Goal: Information Seeking & Learning: Learn about a topic

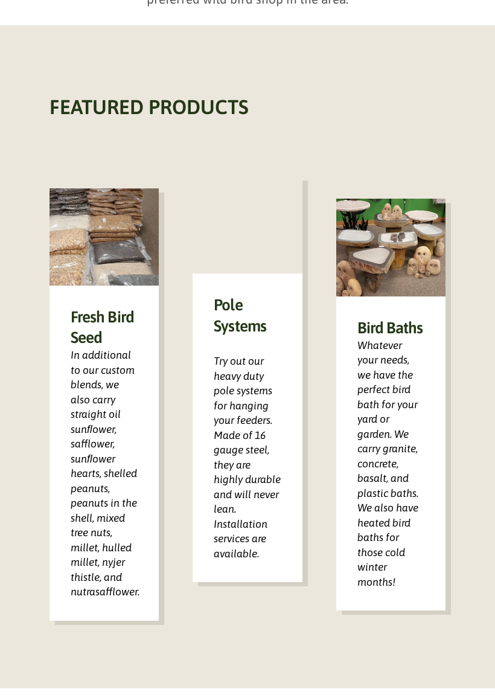
scroll to position [558, 0]
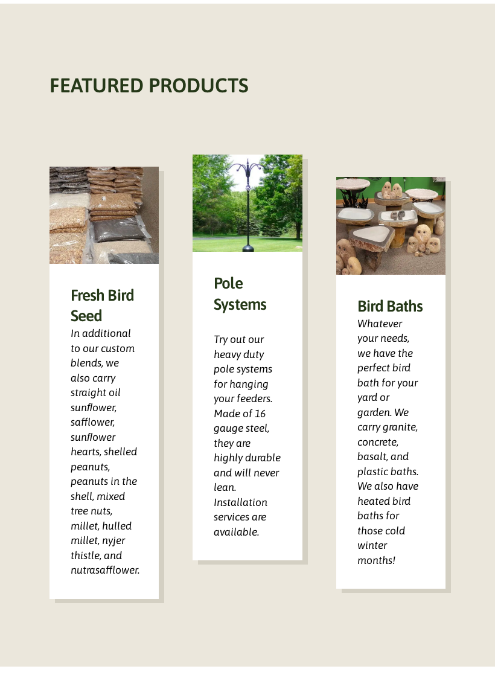
click at [388, 296] on h3 "Bird Baths" at bounding box center [391, 306] width 67 height 21
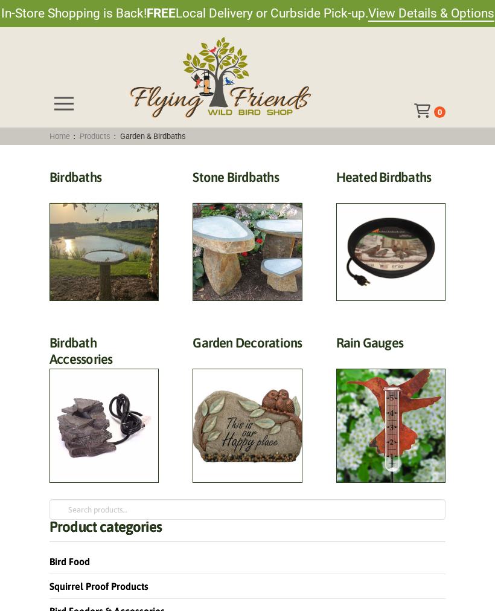
click at [404, 191] on h2 "Heated Birdbaths (10)" at bounding box center [390, 180] width 109 height 22
click at [109, 191] on h2 "Birdbaths (17)" at bounding box center [104, 180] width 109 height 22
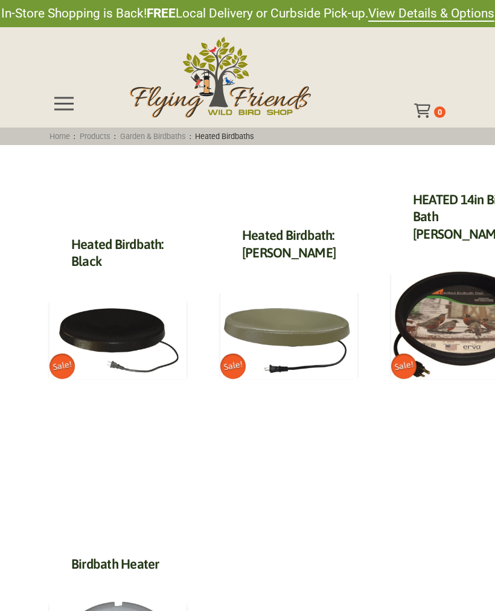
click at [254, 317] on img at bounding box center [288, 333] width 137 height 89
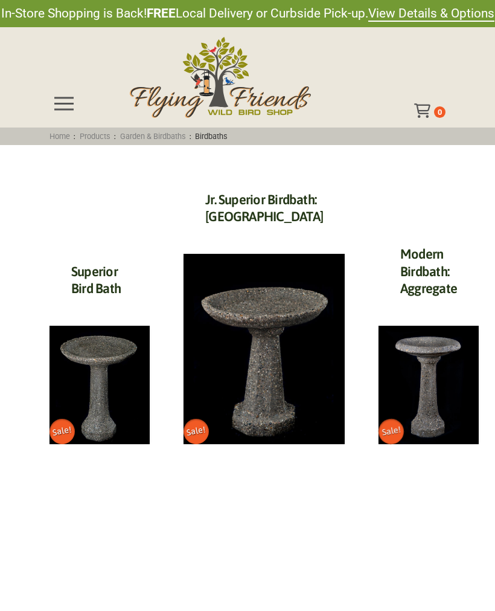
click at [105, 330] on img at bounding box center [100, 385] width 100 height 118
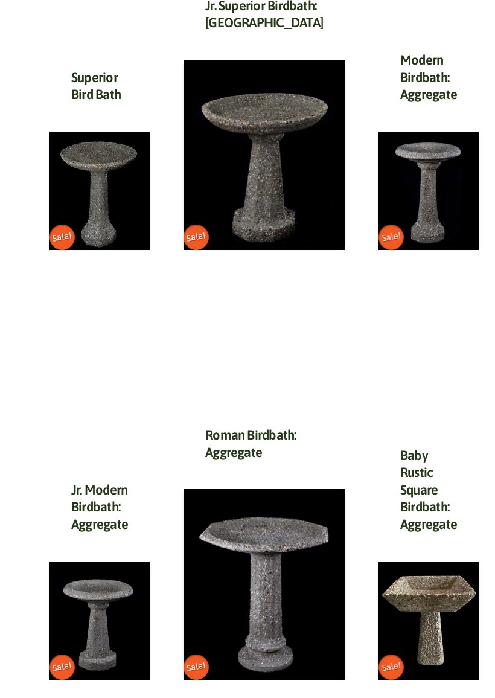
scroll to position [194, 0]
click at [251, 568] on img at bounding box center [264, 584] width 161 height 190
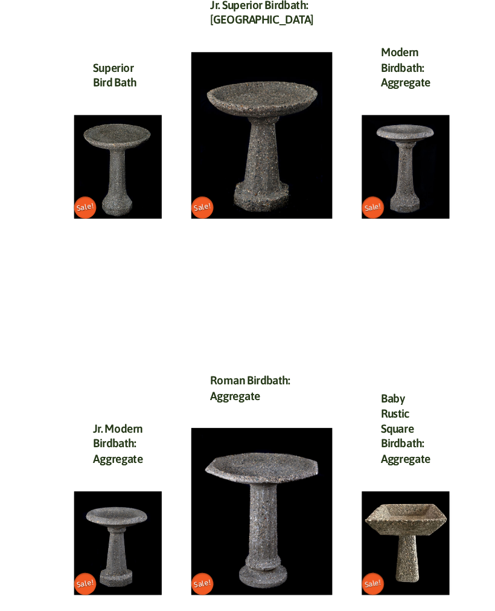
scroll to position [233, 0]
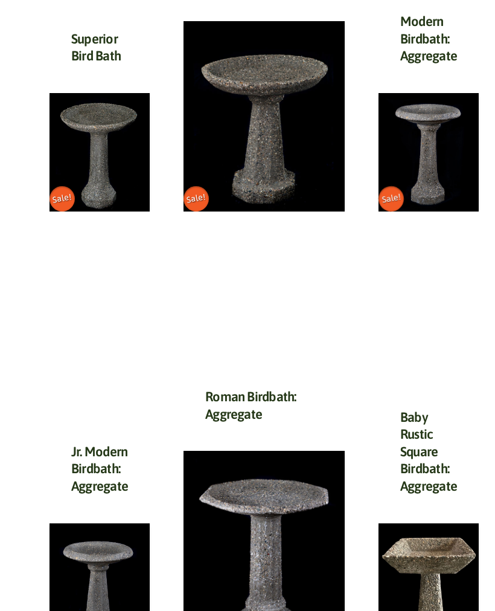
click at [242, 132] on img at bounding box center [264, 116] width 161 height 190
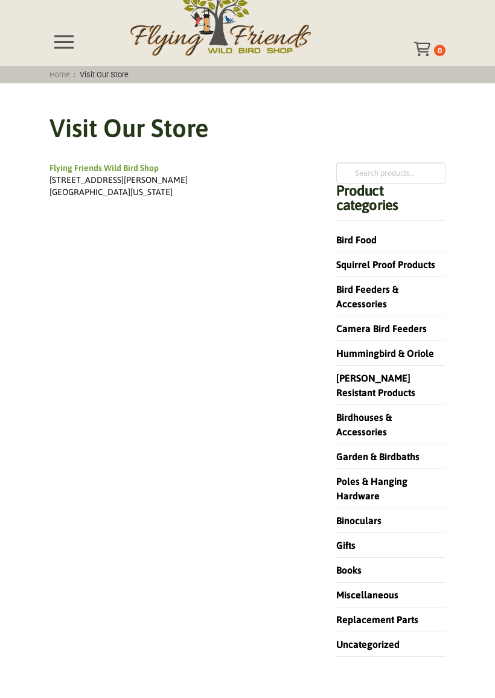
scroll to position [62, 0]
click at [413, 454] on link "Garden & Birdbaths" at bounding box center [377, 456] width 83 height 11
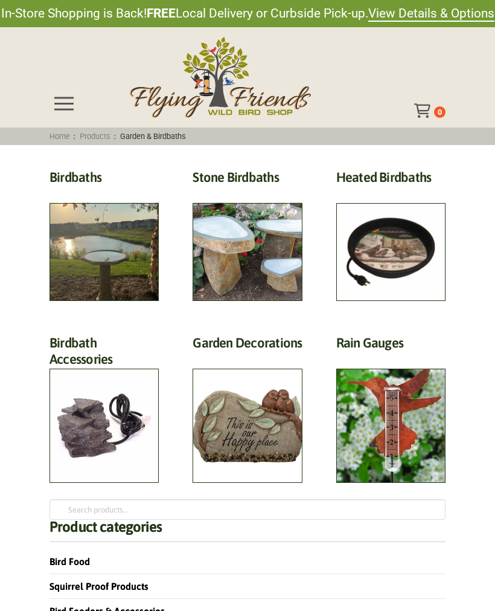
click at [117, 191] on h2 "Birdbaths (17)" at bounding box center [104, 180] width 109 height 22
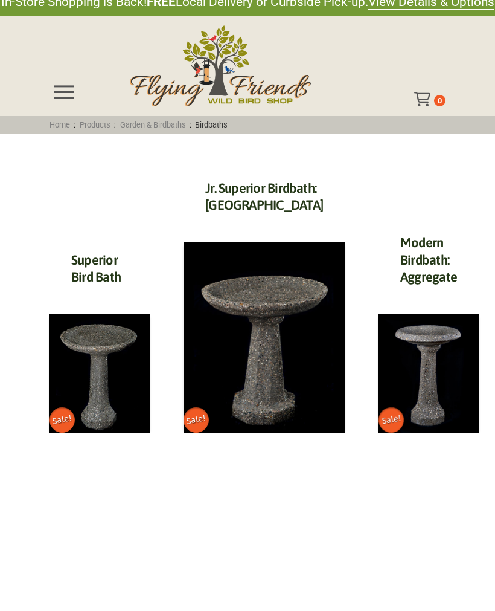
scroll to position [11, 0]
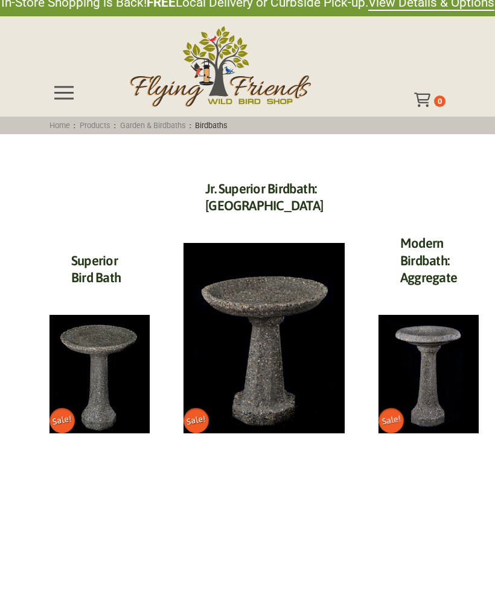
click at [270, 291] on img at bounding box center [264, 338] width 161 height 190
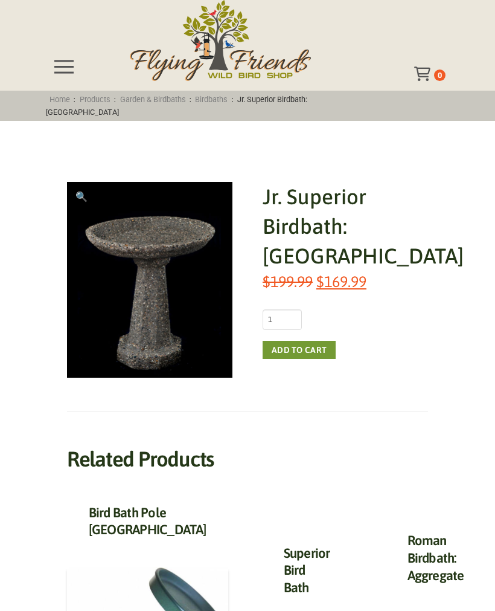
scroll to position [33, 0]
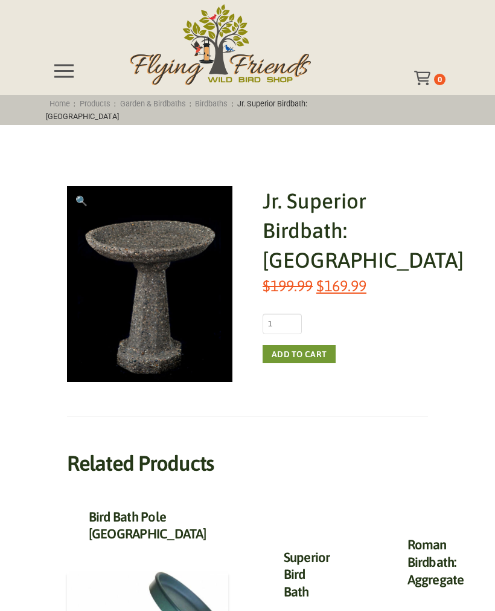
click at [304, 219] on h1 "Jr. Superior Birdbath: [GEOGRAPHIC_DATA]" at bounding box center [346, 230] width 166 height 89
click at [324, 225] on h1 "Jr. Superior Birdbath: [GEOGRAPHIC_DATA]" at bounding box center [346, 230] width 166 height 89
click at [493, 387] on div "🔍 Jr. Superior Birdbath: Aggregate $ 199.99 Original price was: $199.99. $ 169.…" at bounding box center [247, 513] width 495 height 776
